Goal: Information Seeking & Learning: Find specific page/section

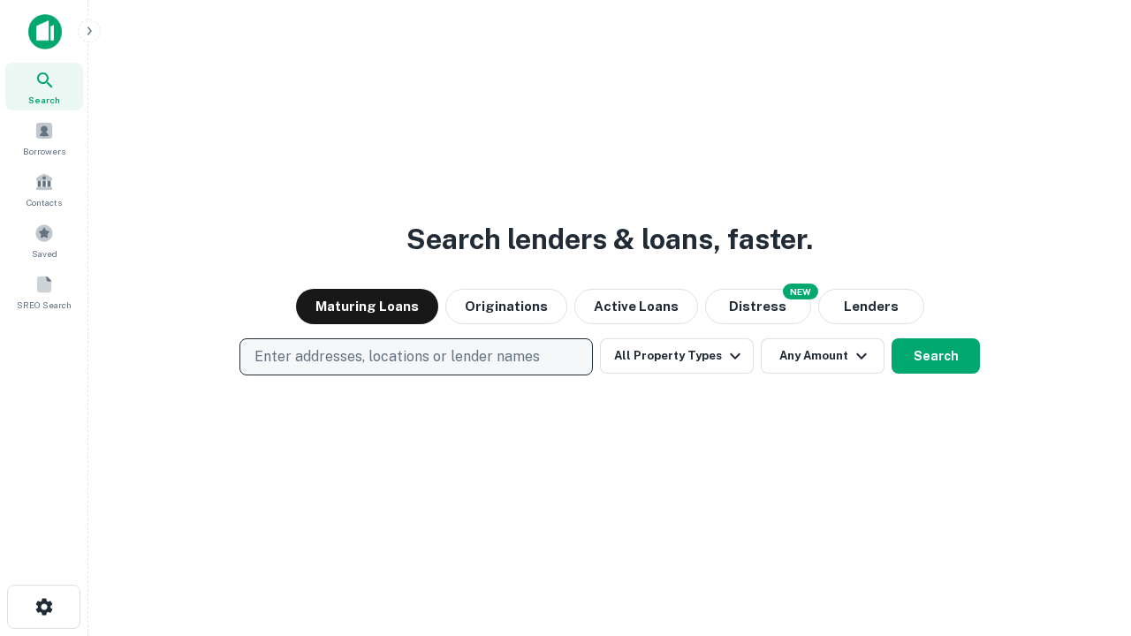
click at [415, 357] on p "Enter addresses, locations or lender names" at bounding box center [396, 356] width 285 height 21
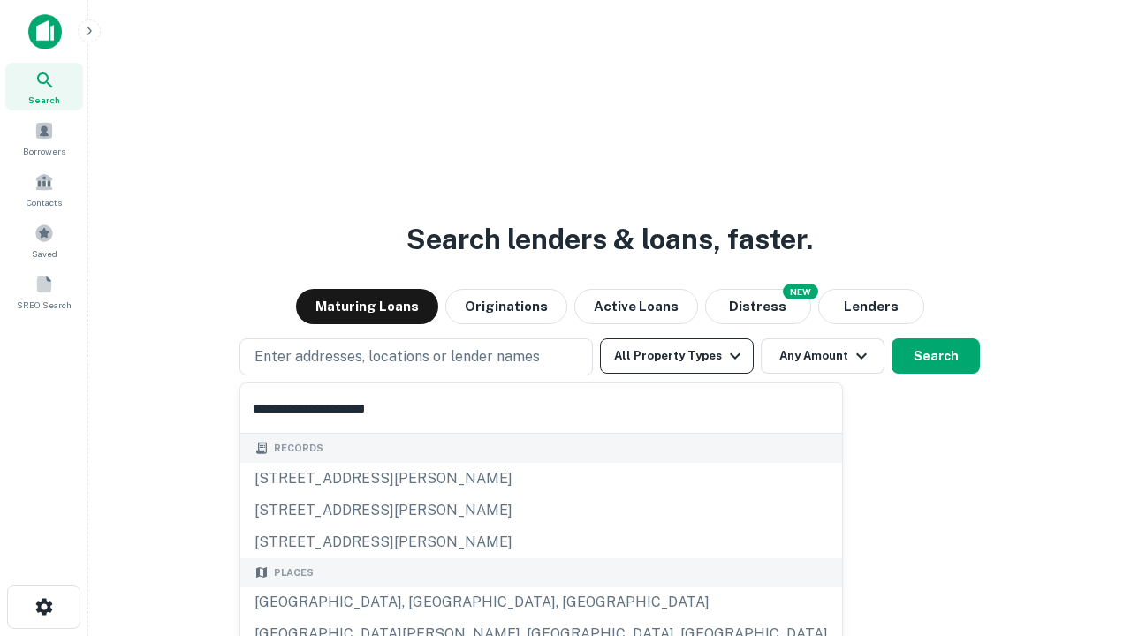
click at [677, 356] on button "All Property Types" at bounding box center [677, 355] width 154 height 35
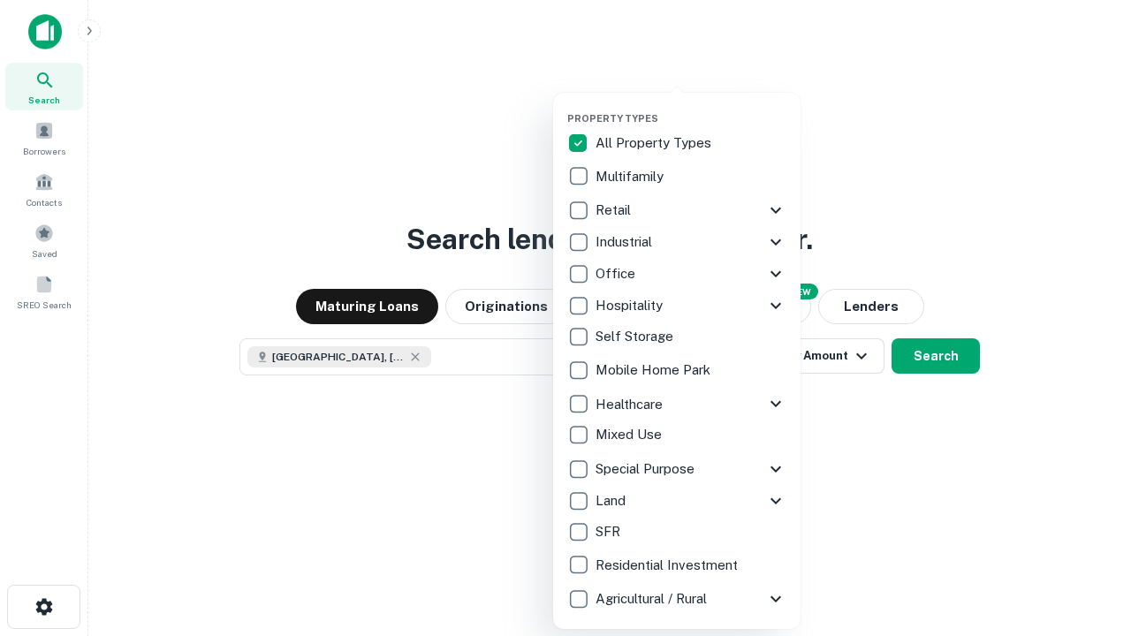
click at [691, 107] on button "button" at bounding box center [690, 107] width 247 height 1
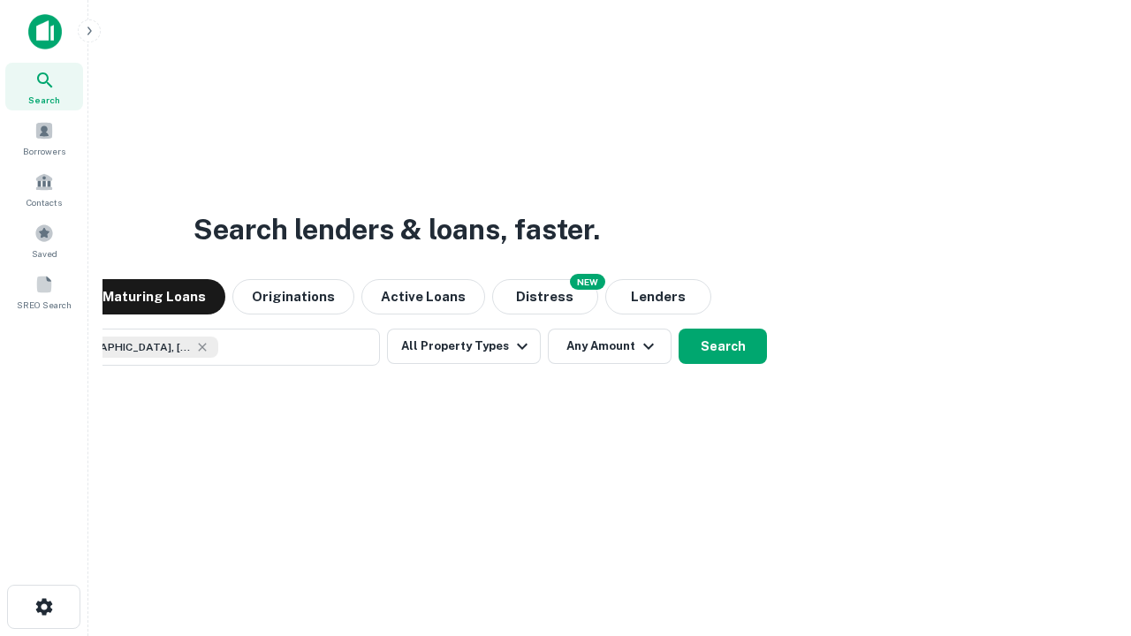
scroll to position [28, 0]
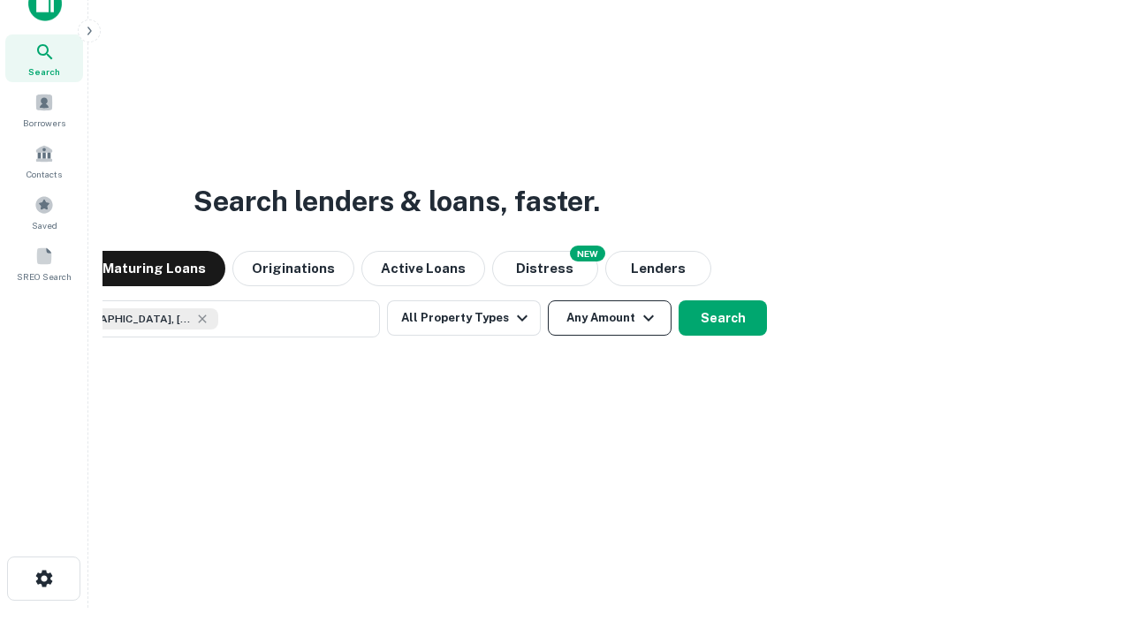
click at [548, 300] on button "Any Amount" at bounding box center [610, 317] width 124 height 35
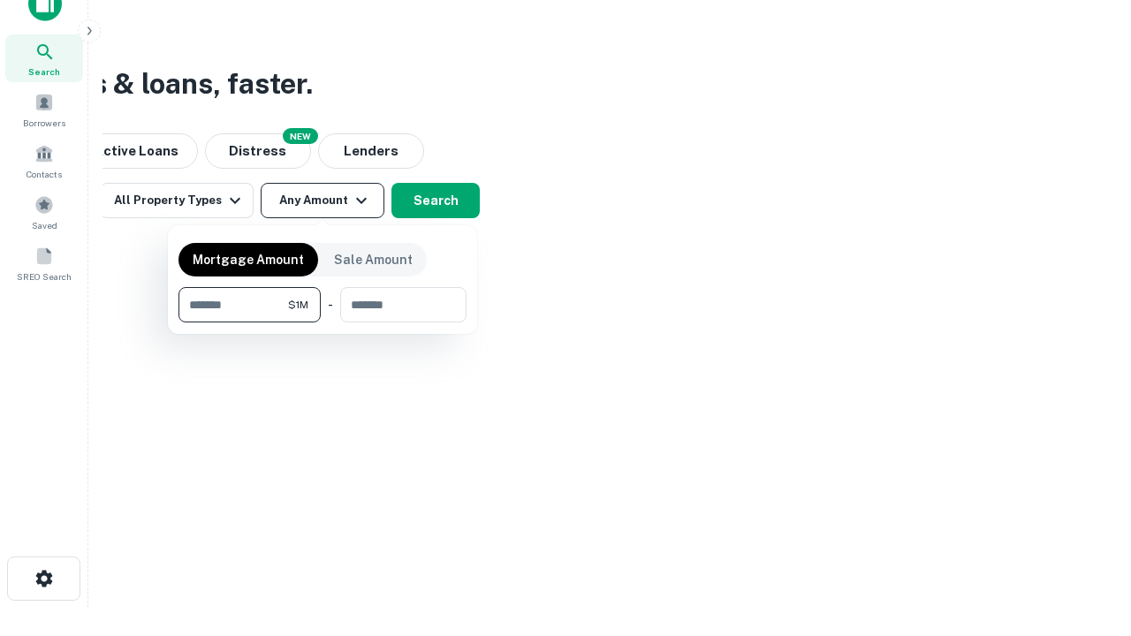
type input "*******"
click at [322, 322] on button "button" at bounding box center [322, 322] width 288 height 1
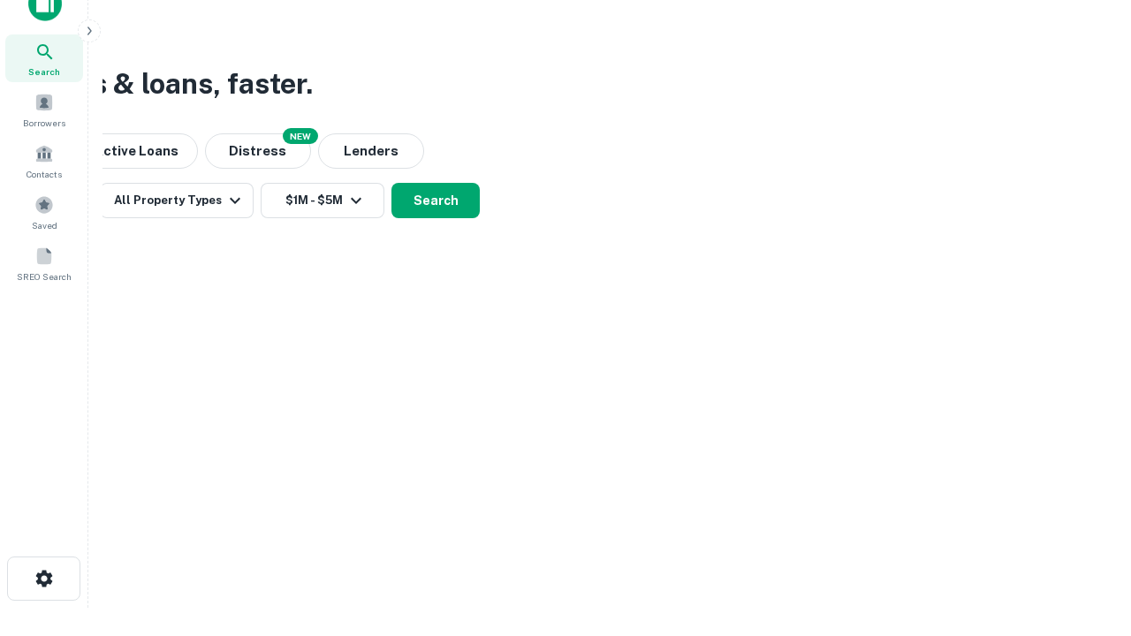
scroll to position [10, 326]
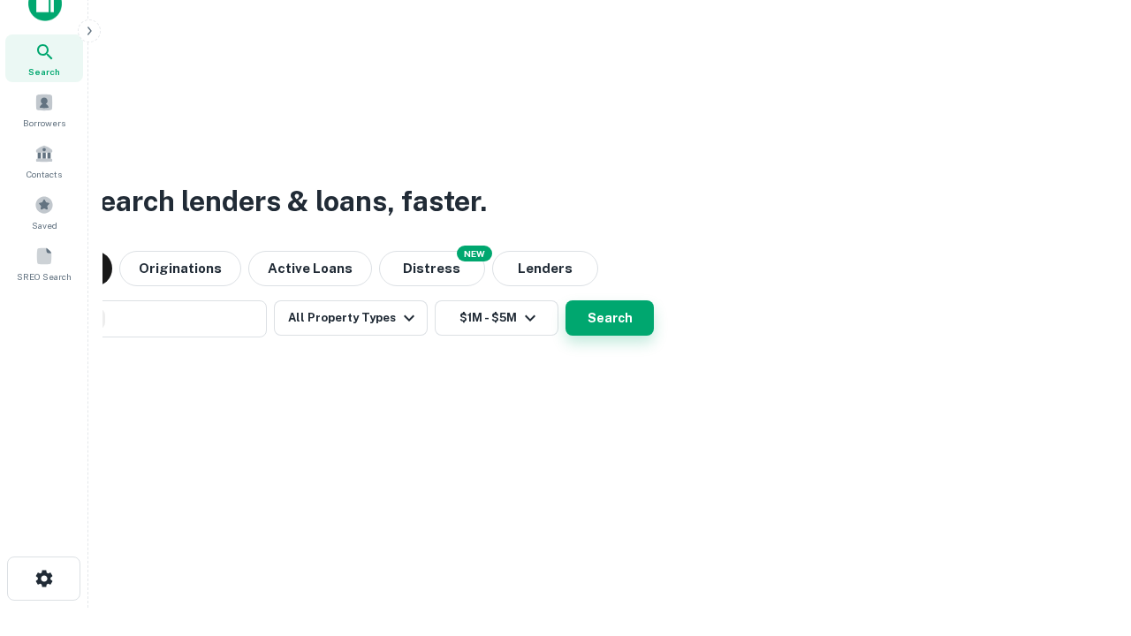
click at [565, 300] on button "Search" at bounding box center [609, 317] width 88 height 35
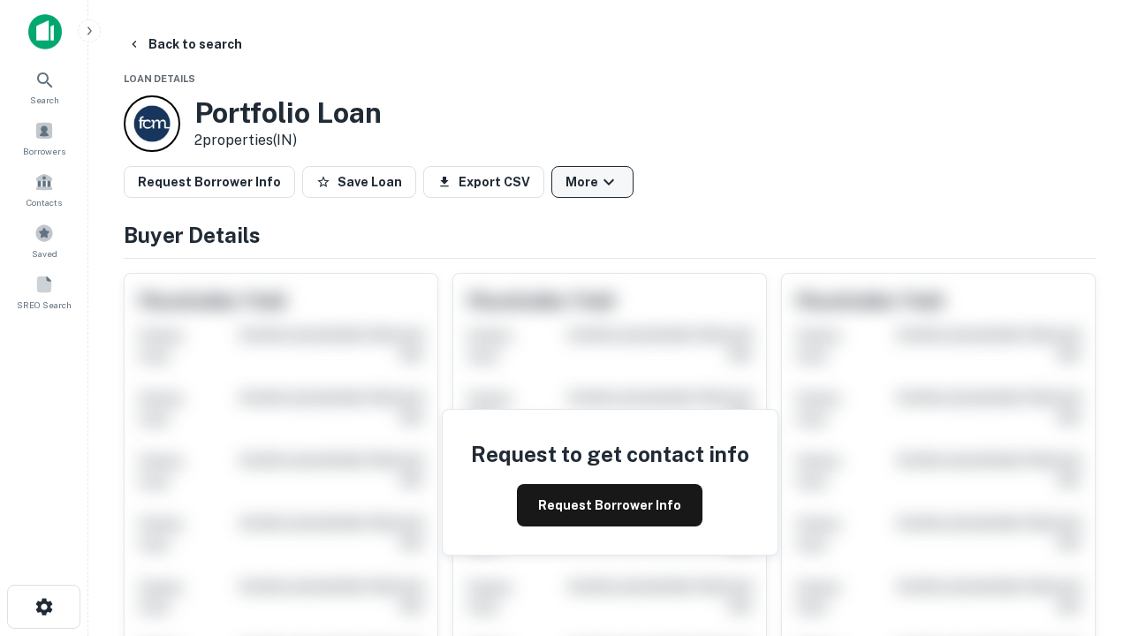
click at [592, 182] on button "More" at bounding box center [592, 182] width 82 height 32
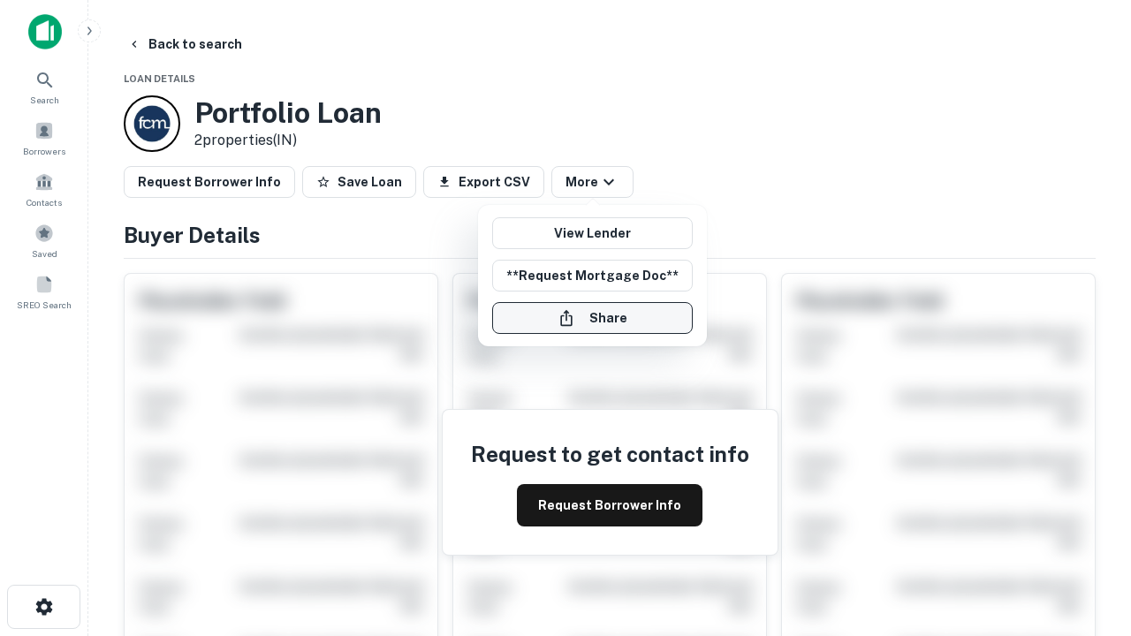
click at [592, 318] on button "Share" at bounding box center [592, 318] width 201 height 32
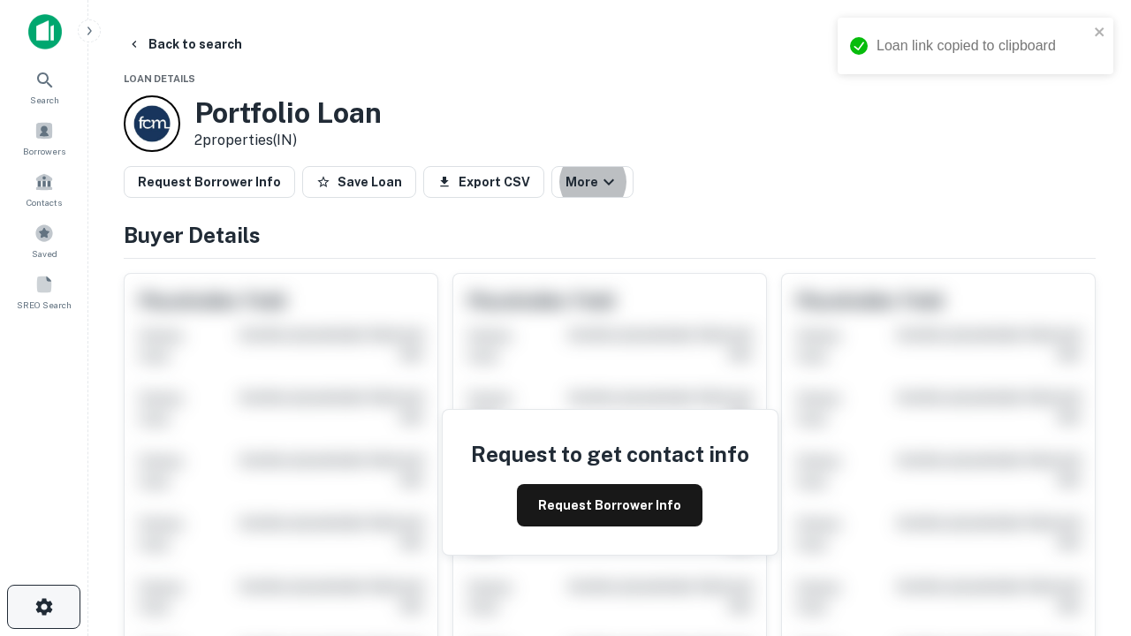
click at [43, 607] on icon "button" at bounding box center [44, 606] width 21 height 21
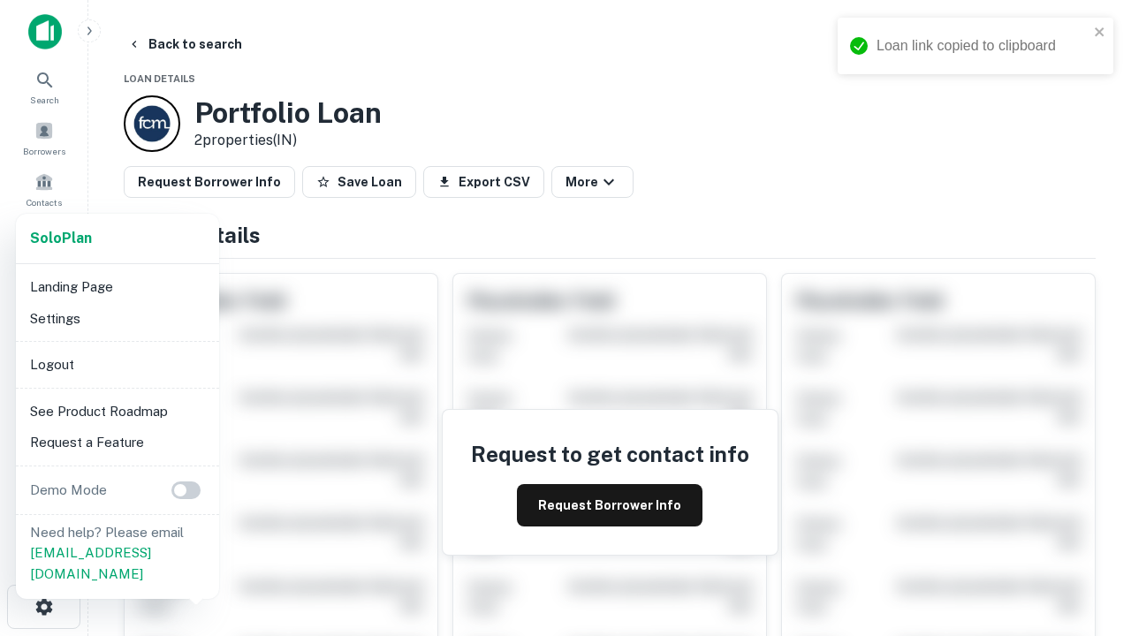
click at [117, 364] on li "Logout" at bounding box center [117, 365] width 189 height 32
